Goal: Find specific page/section: Find specific page/section

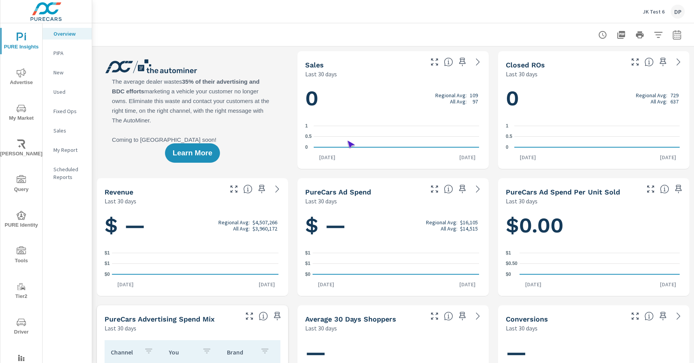
click at [20, 327] on span "Driver" at bounding box center [21, 327] width 37 height 19
